Goal: Navigation & Orientation: Find specific page/section

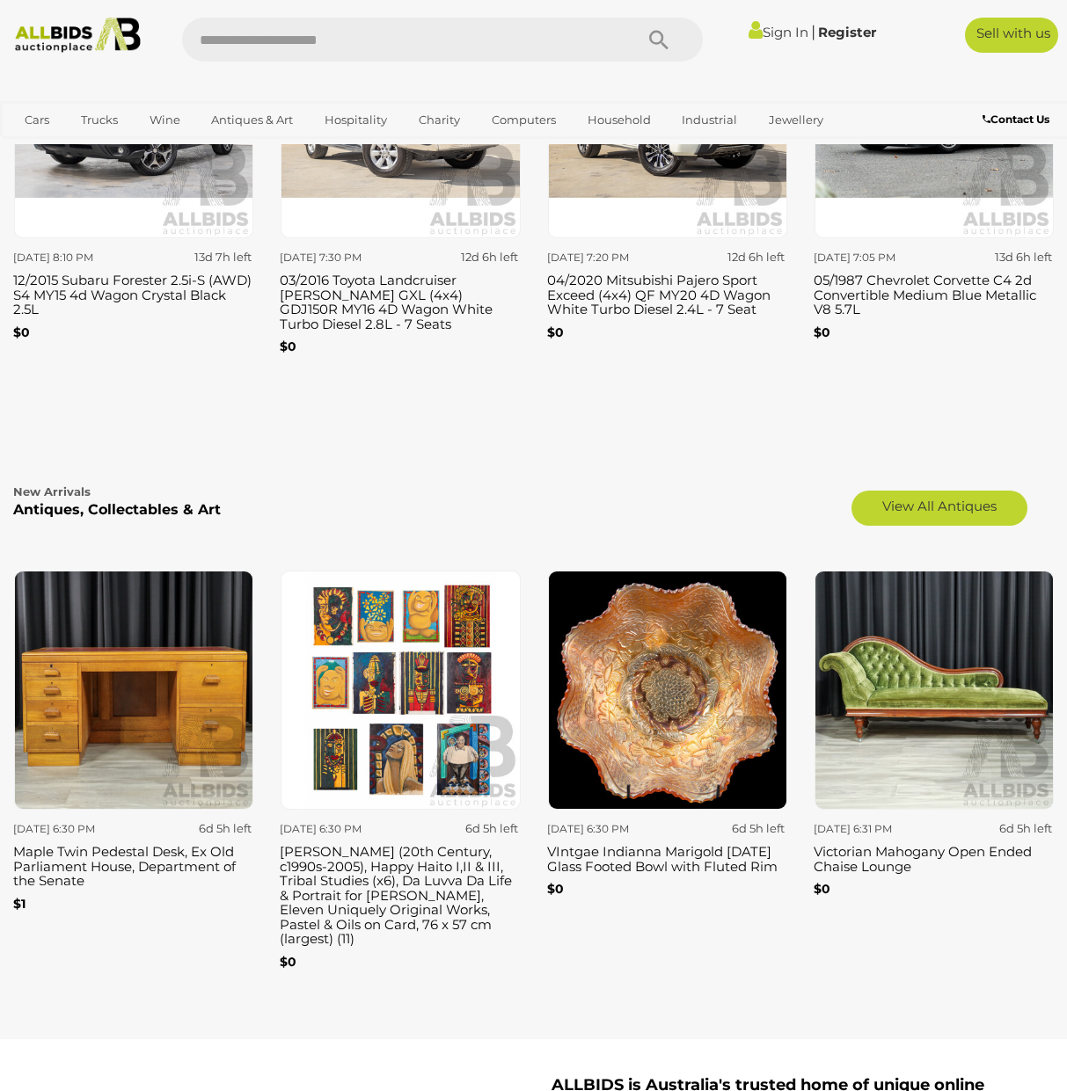
scroll to position [2215, 0]
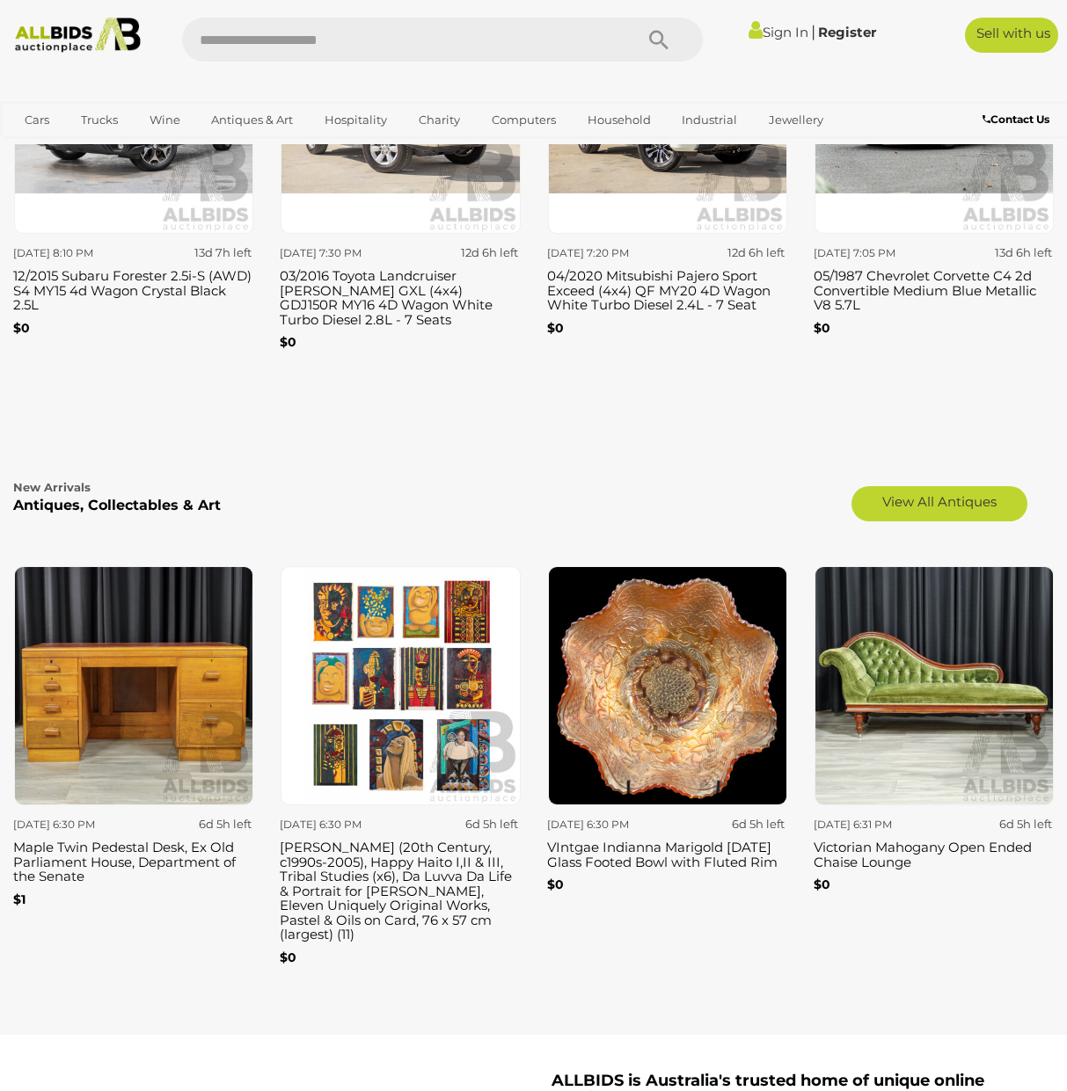
click at [885, 686] on img at bounding box center [933, 685] width 239 height 239
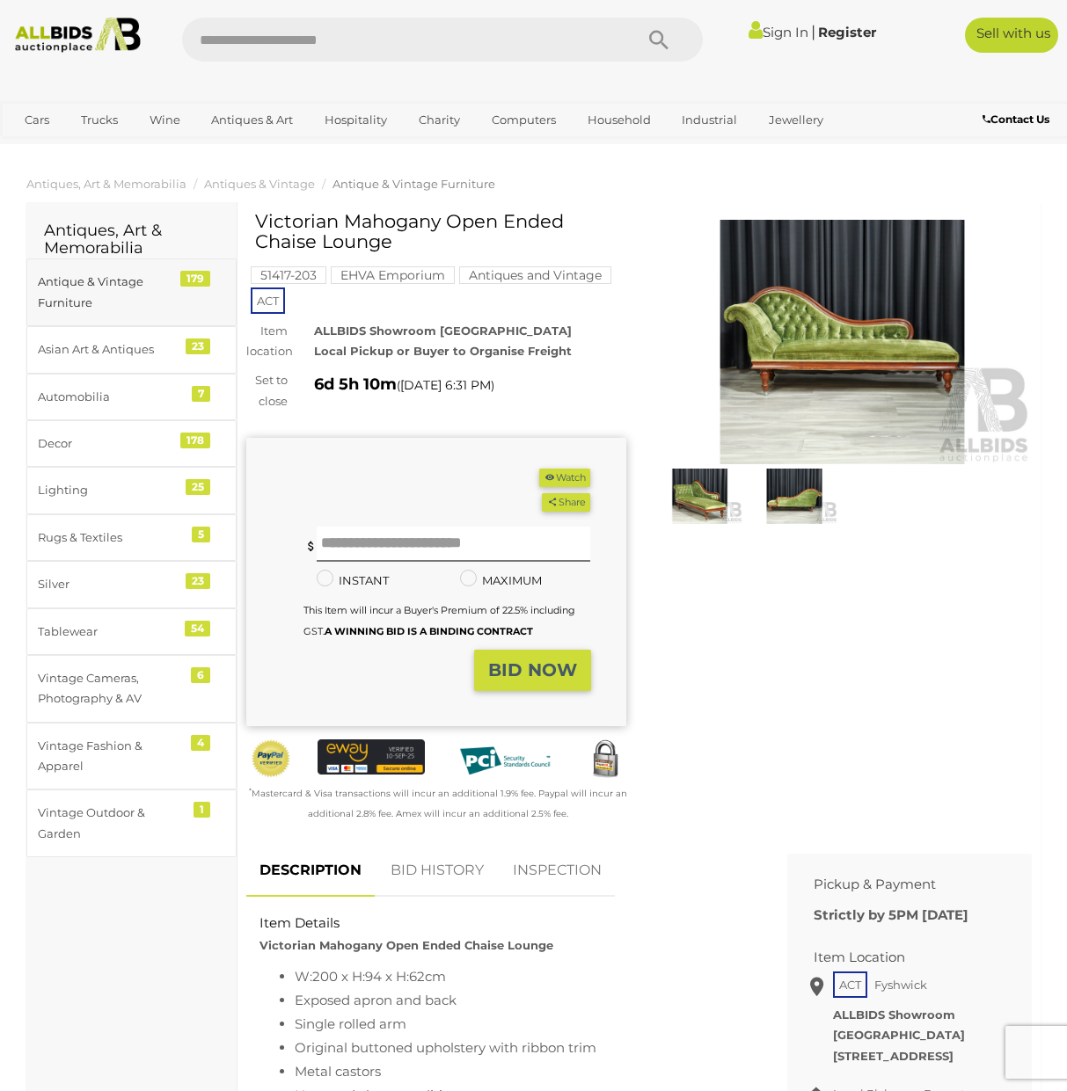
click at [193, 276] on div "179" at bounding box center [195, 279] width 30 height 16
click at [201, 392] on div "7" at bounding box center [201, 394] width 18 height 16
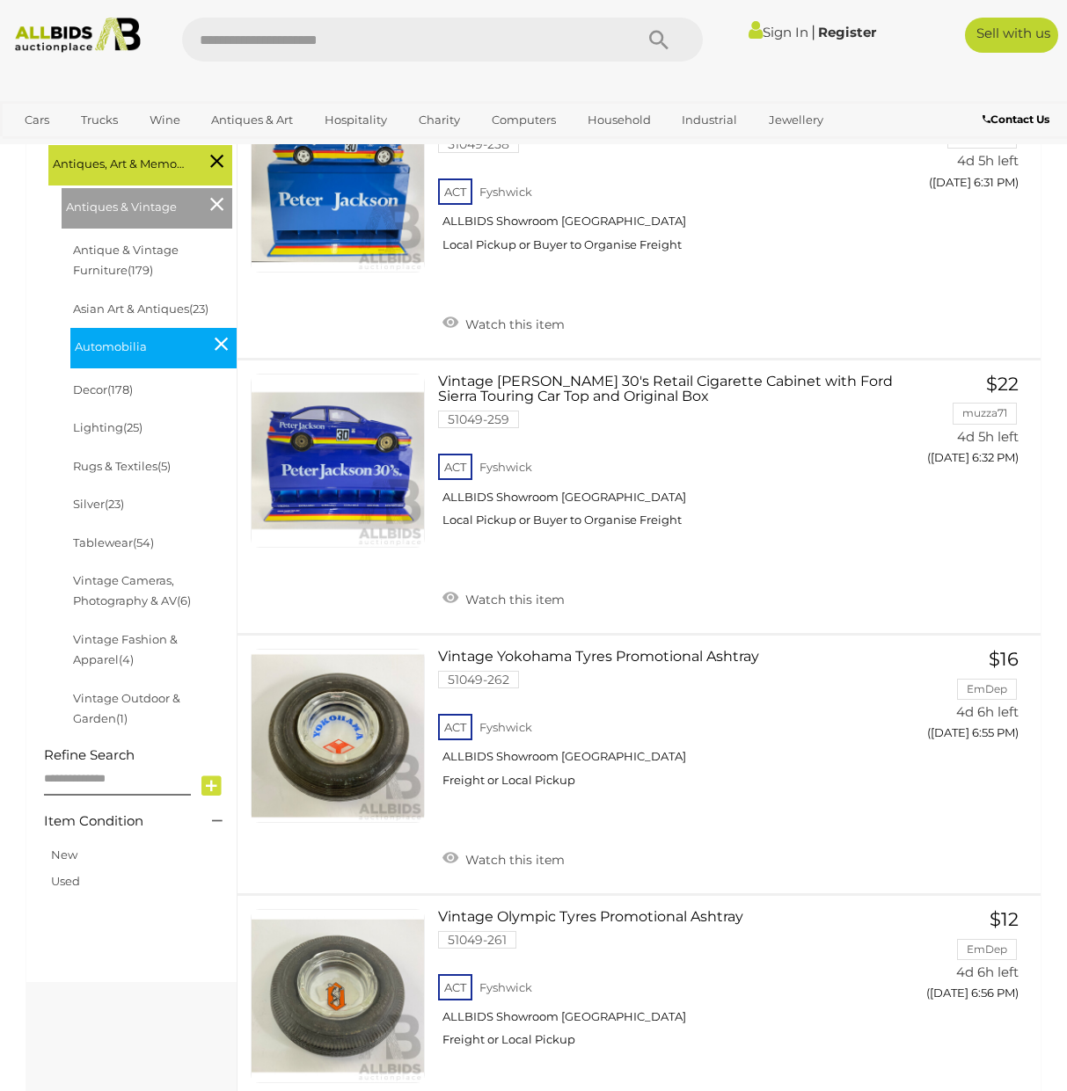
scroll to position [457, 0]
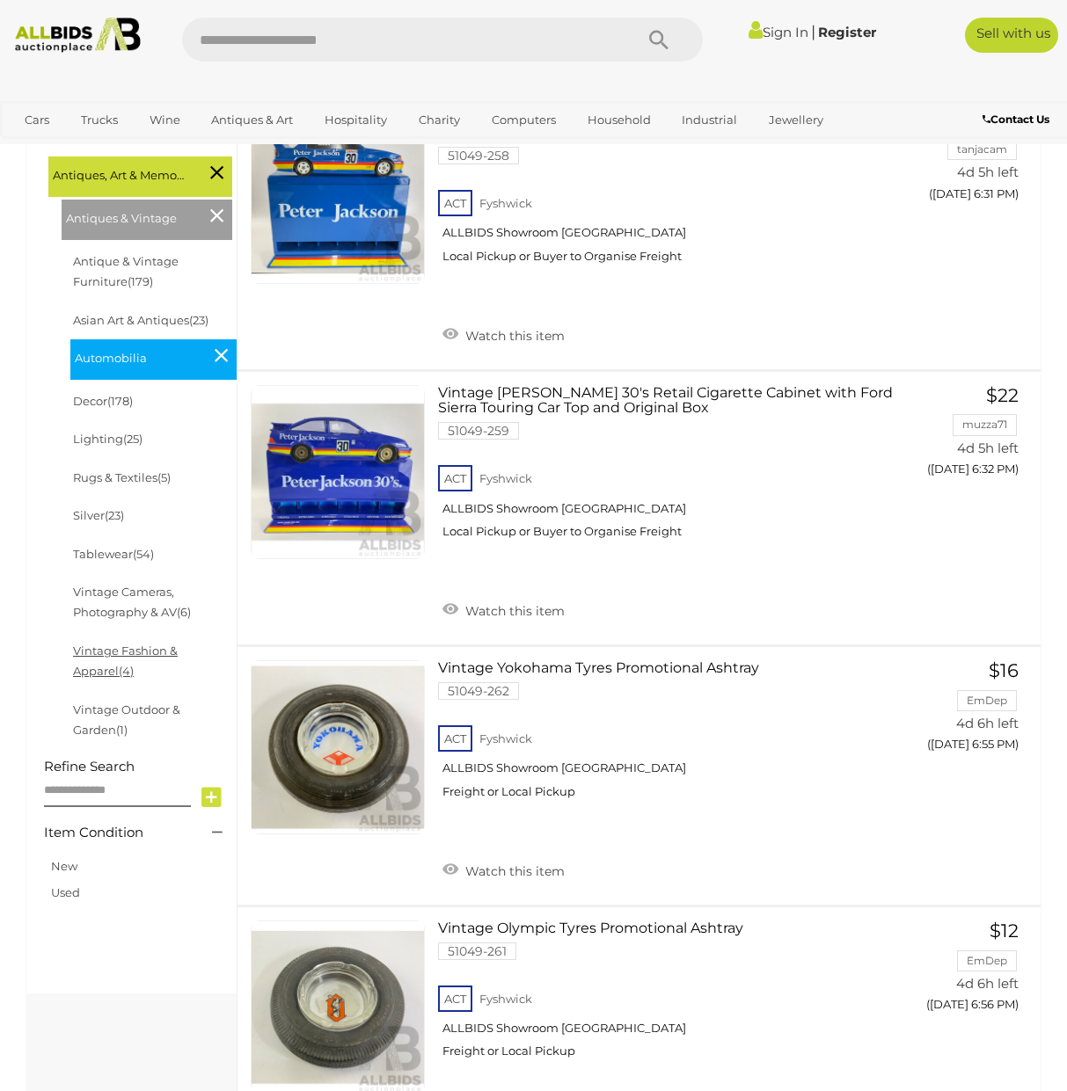
click at [106, 644] on link "Vintage Fashion & Apparel (4)" at bounding box center [125, 661] width 105 height 34
